Goal: Navigation & Orientation: Find specific page/section

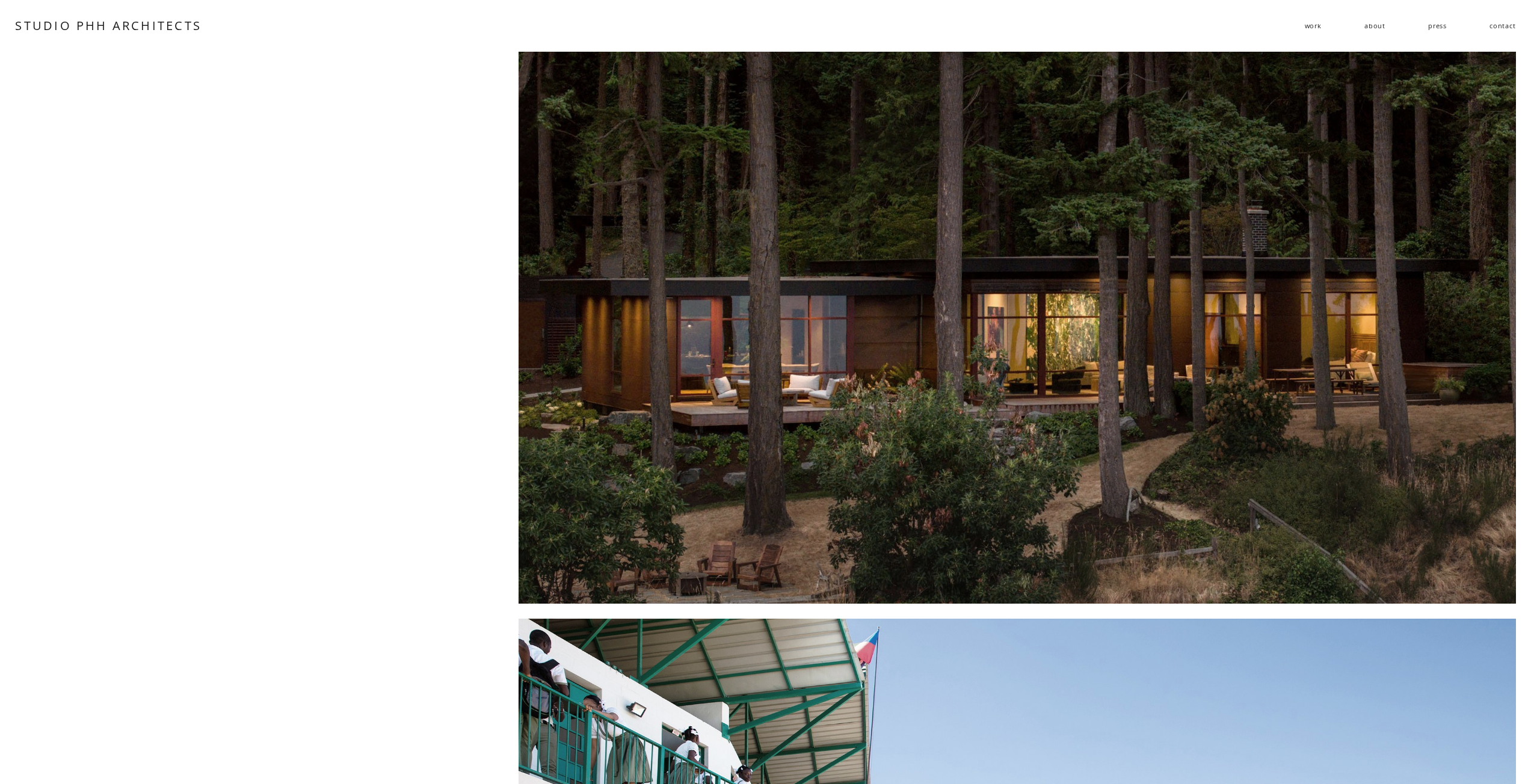
click at [989, 412] on div at bounding box center [1017, 328] width 997 height 552
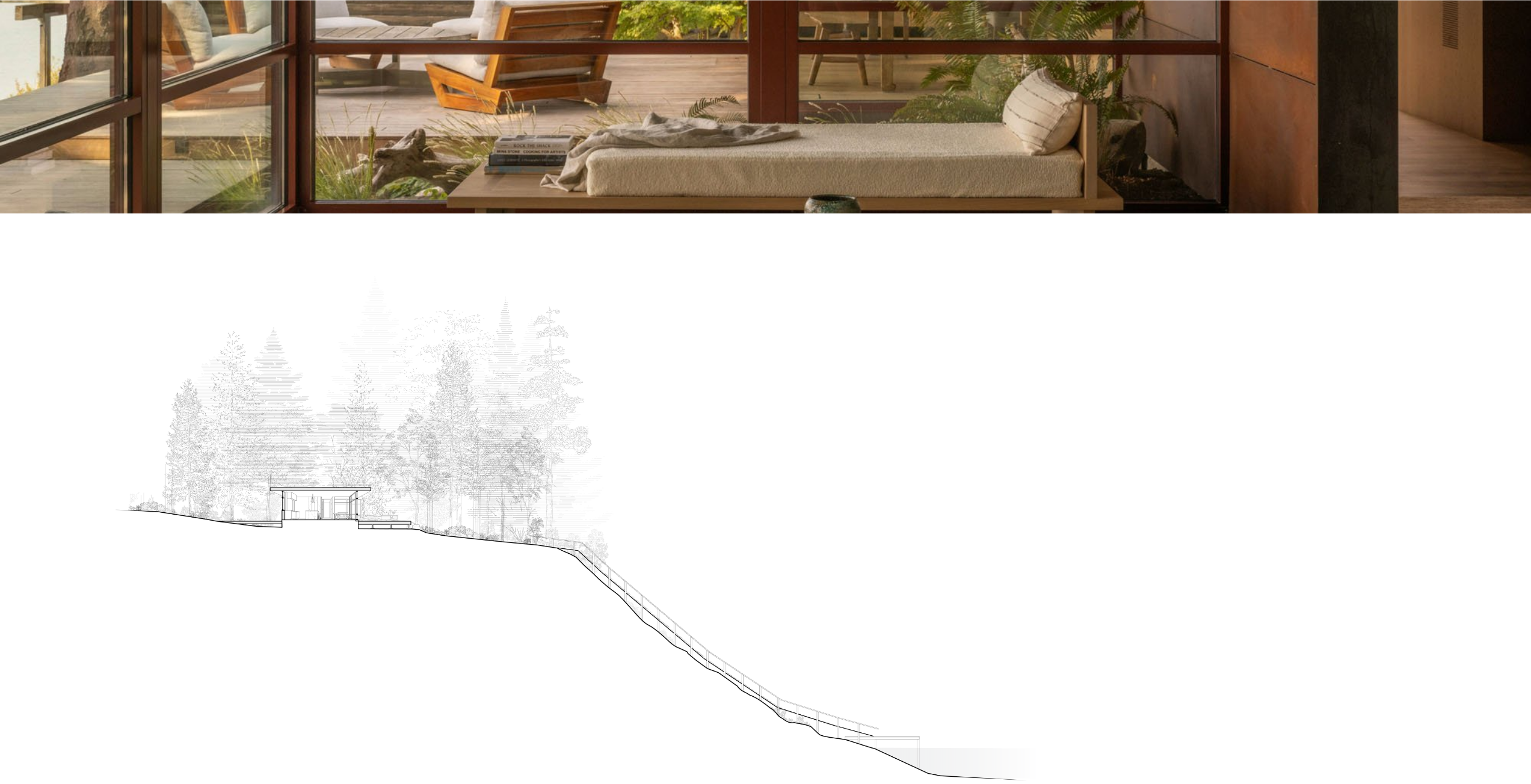
scroll to position [694, 0]
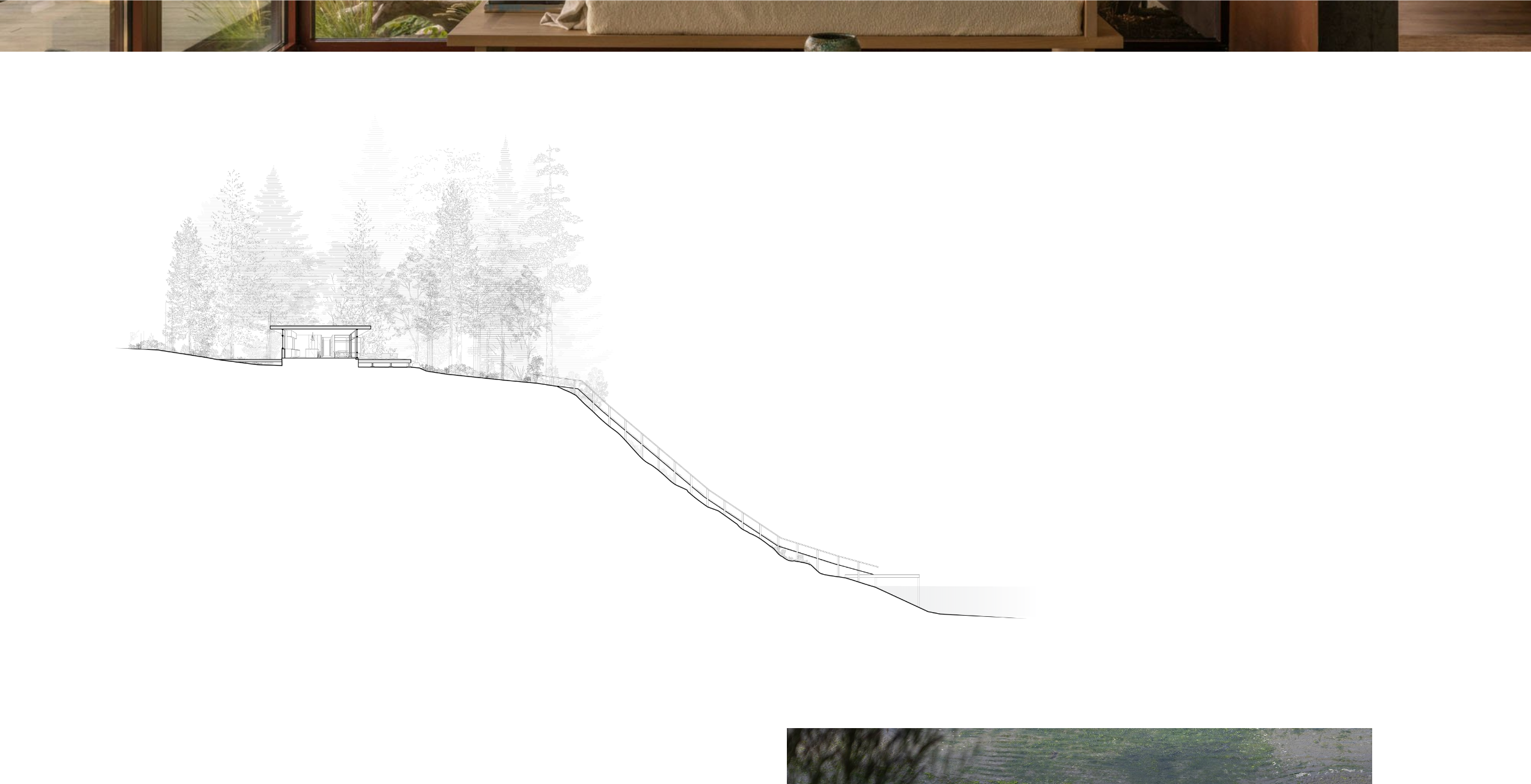
click at [290, 357] on div at bounding box center [578, 366] width 927 height 505
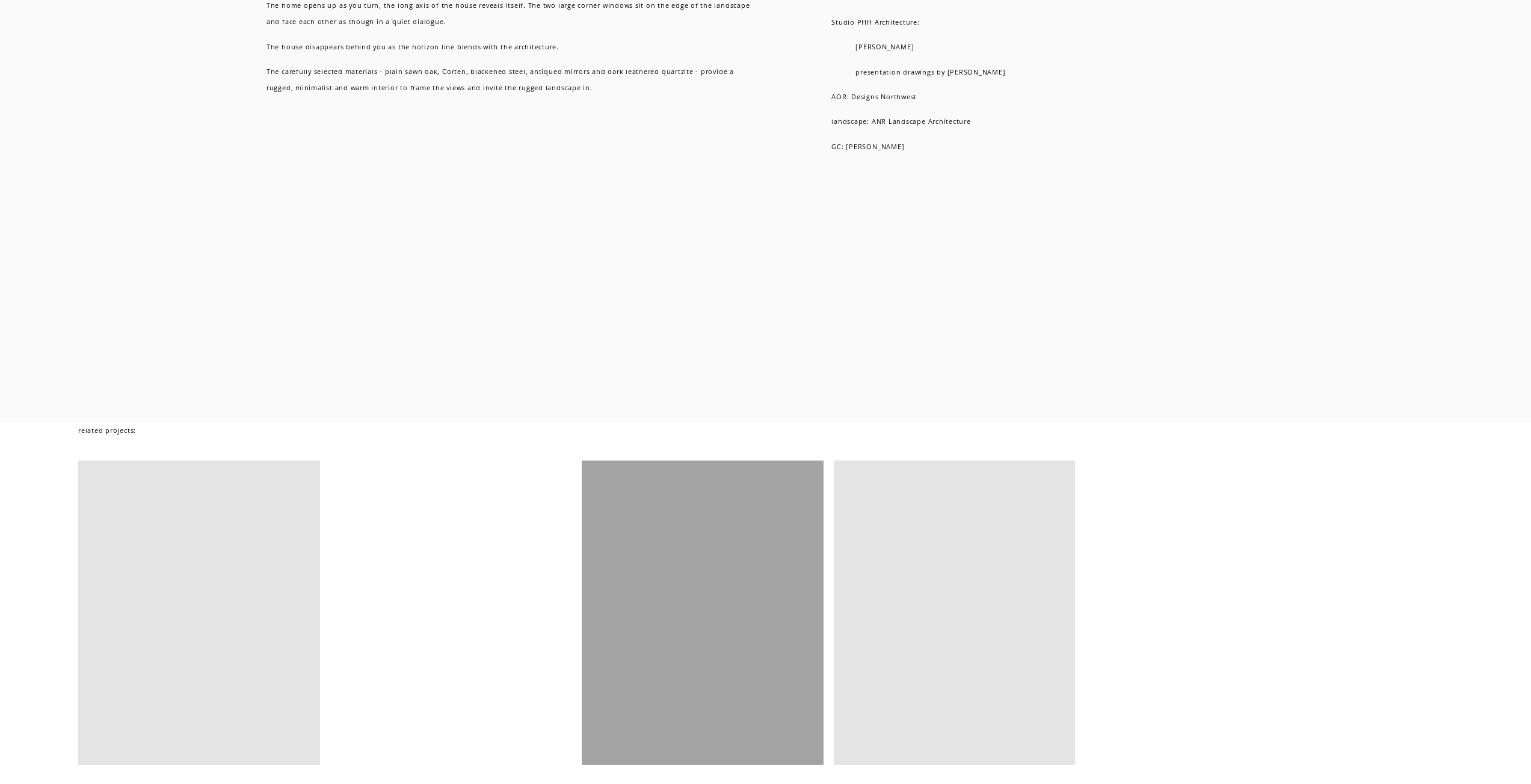
scroll to position [10695, 0]
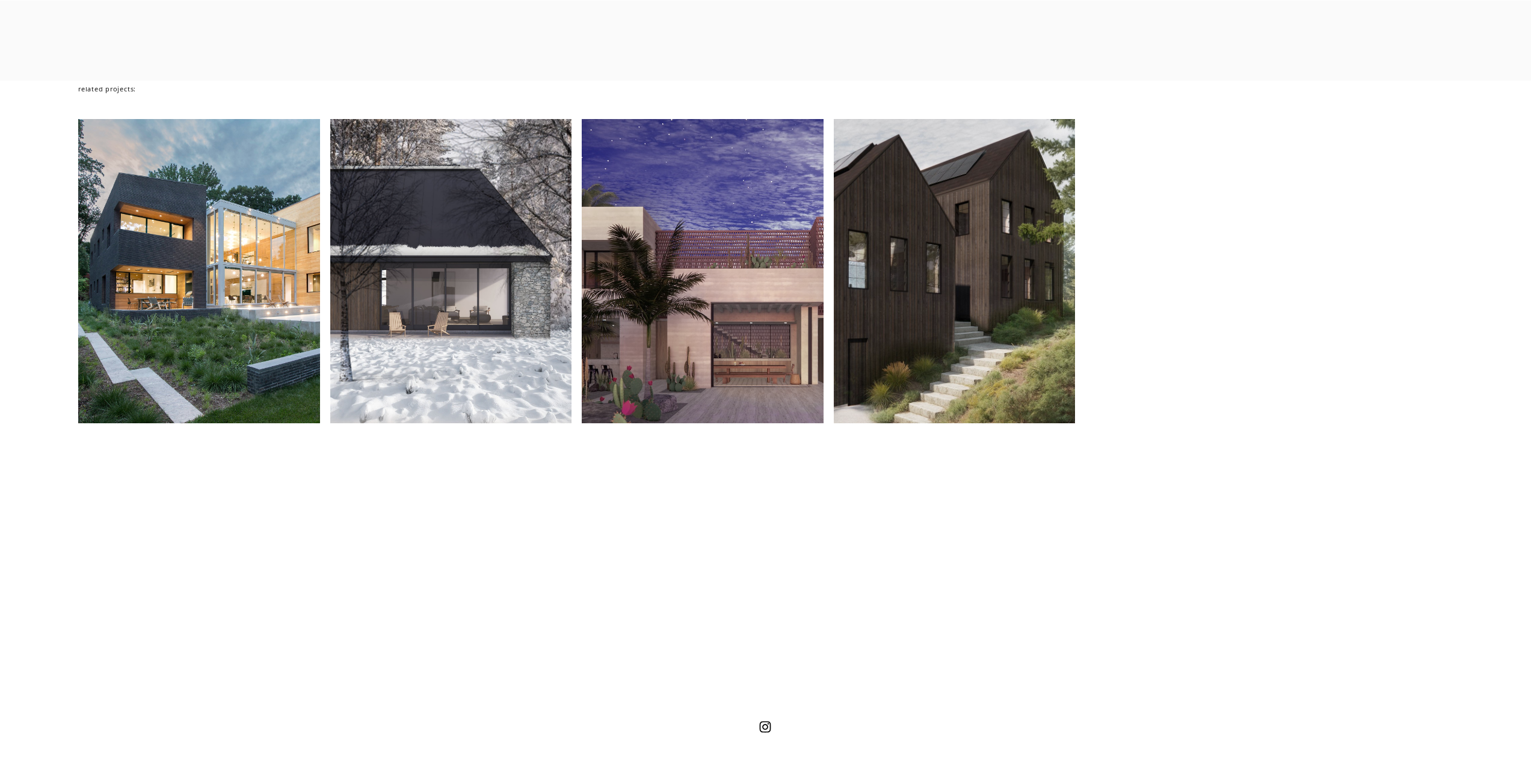
click at [955, 357] on div at bounding box center [954, 271] width 242 height 305
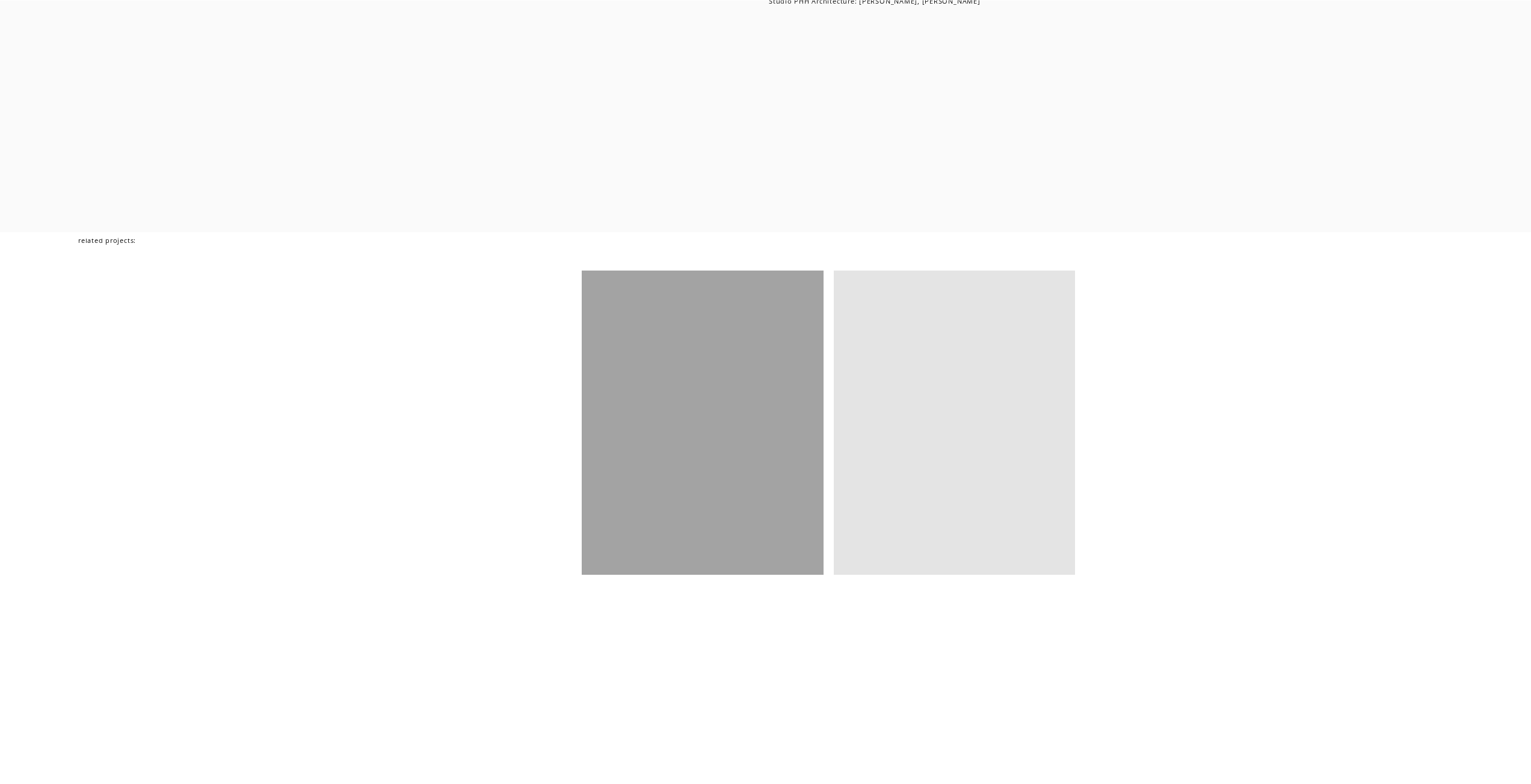
scroll to position [6238, 0]
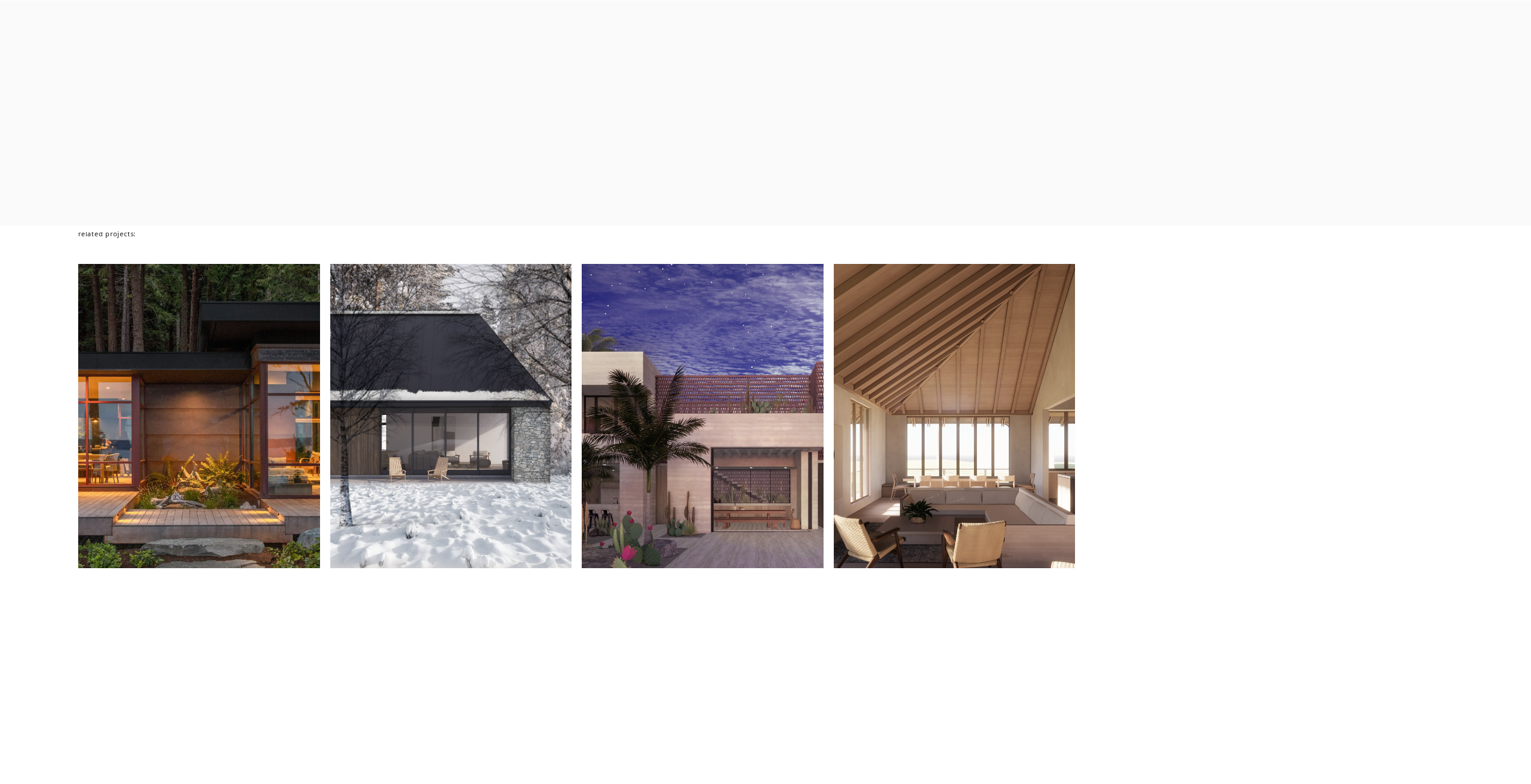
click at [1021, 542] on div at bounding box center [954, 416] width 242 height 305
